Goal: Navigation & Orientation: Find specific page/section

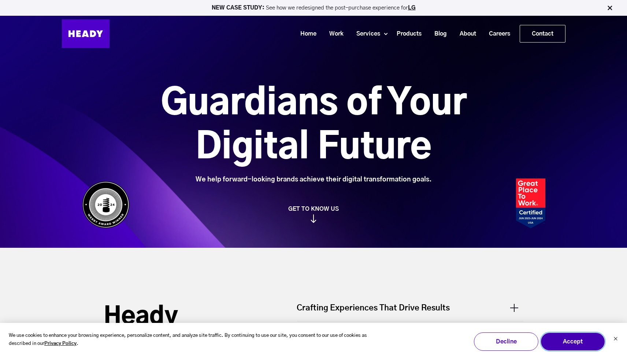
click at [556, 340] on button "Accept" at bounding box center [573, 341] width 64 height 18
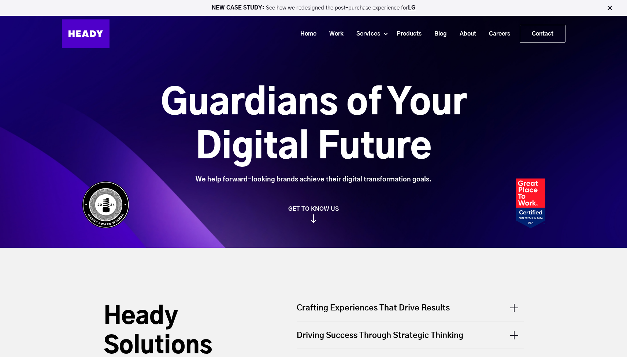
click at [403, 32] on link "Products" at bounding box center [407, 34] width 38 height 14
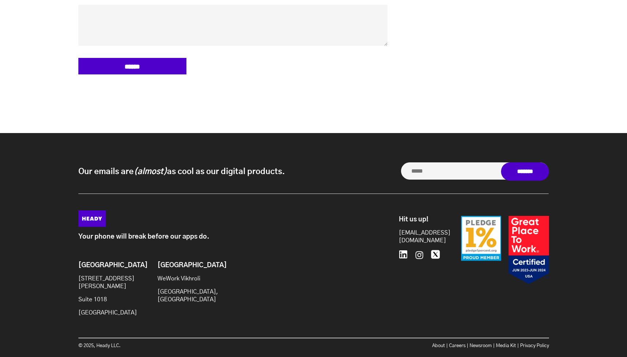
scroll to position [2081, 0]
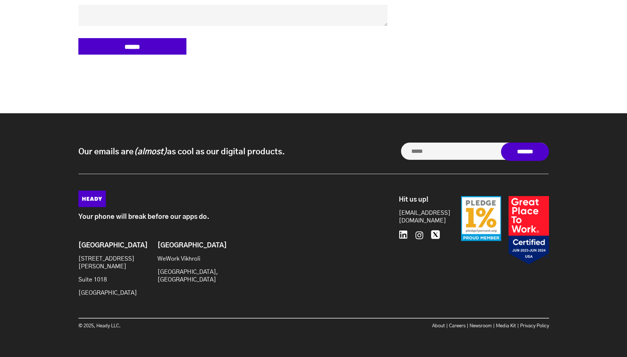
click at [489, 236] on img at bounding box center [505, 230] width 88 height 69
click at [482, 224] on img at bounding box center [505, 230] width 88 height 69
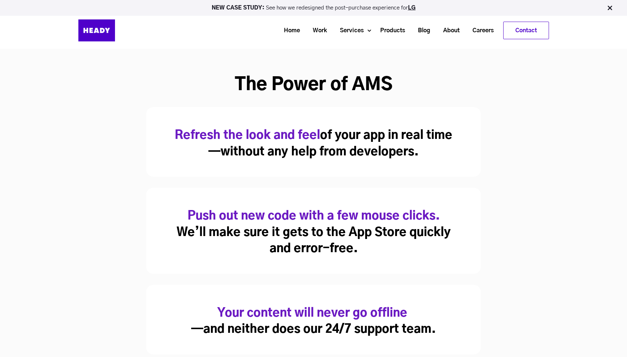
scroll to position [0, 0]
